Goal: Task Accomplishment & Management: Manage account settings

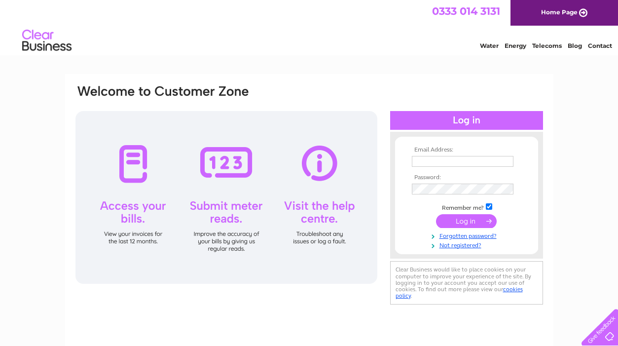
type input "amanda.salsasilver@gmail.com"
click at [463, 223] on input "submit" at bounding box center [466, 221] width 61 height 14
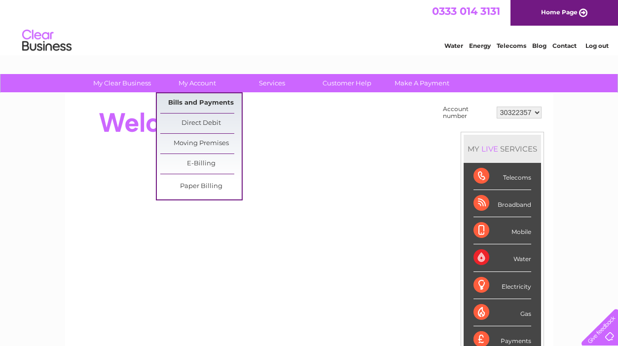
click at [193, 103] on link "Bills and Payments" at bounding box center [200, 103] width 81 height 20
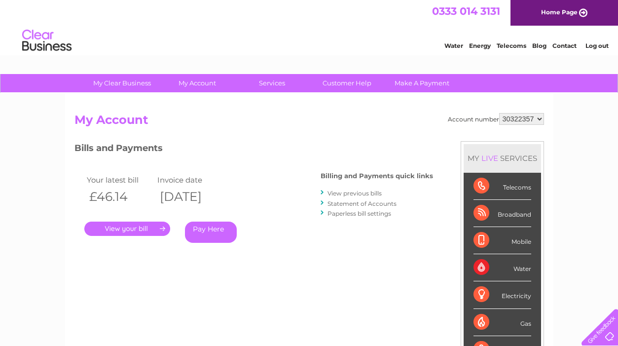
click at [134, 227] on link "." at bounding box center [127, 229] width 86 height 14
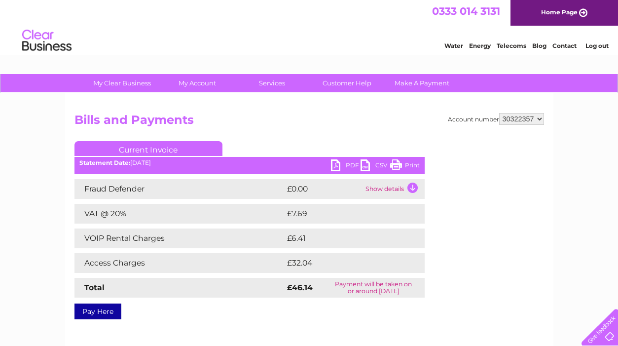
click at [354, 165] on link "PDF" at bounding box center [346, 166] width 30 height 14
